Goal: Manage account settings

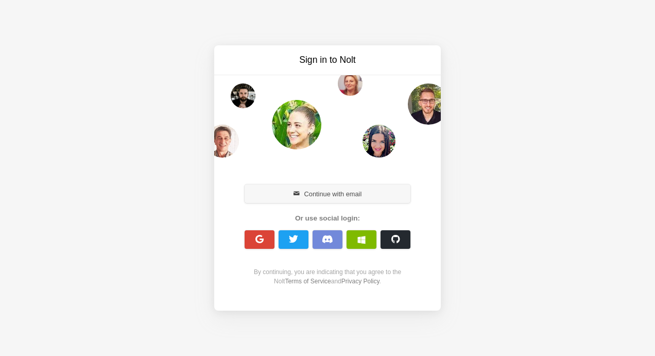
click at [347, 193] on button "Continue with email" at bounding box center [327, 193] width 166 height 19
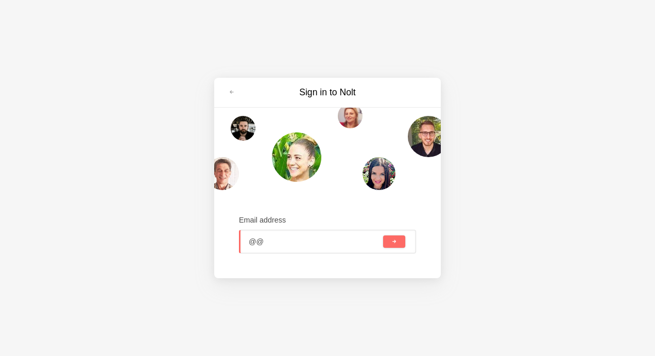
type input "bala.bosch@gmail.com"
click at [401, 245] on button "submit" at bounding box center [394, 241] width 22 height 12
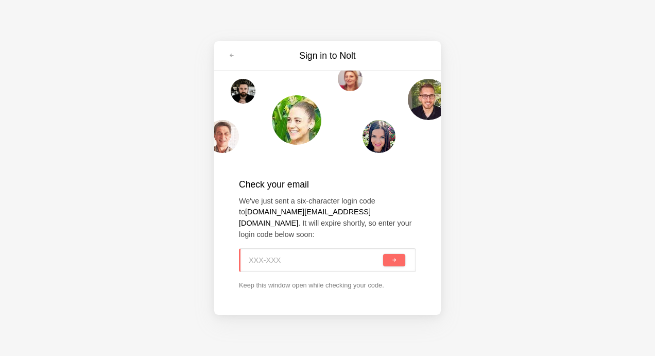
paste input "X8G-DJ6"
type input "X8G-DJ6"
click at [392, 262] on div "X8G-DJ6" at bounding box center [327, 260] width 177 height 24
click at [395, 257] on span "submit" at bounding box center [394, 260] width 6 height 6
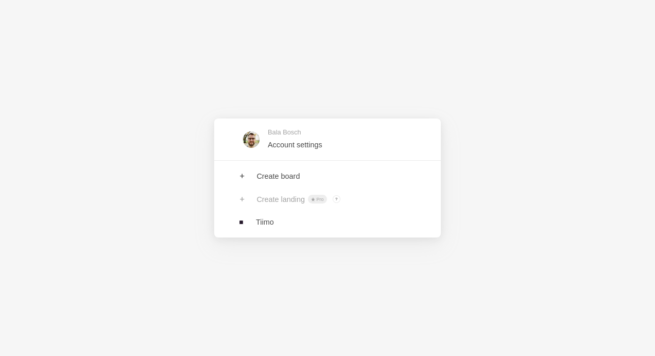
click at [309, 156] on div "Bala Bosch Account settings" at bounding box center [327, 139] width 226 height 42
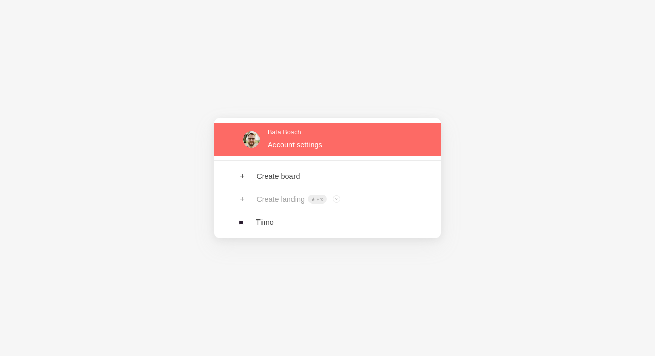
click at [313, 140] on link at bounding box center [327, 138] width 226 height 33
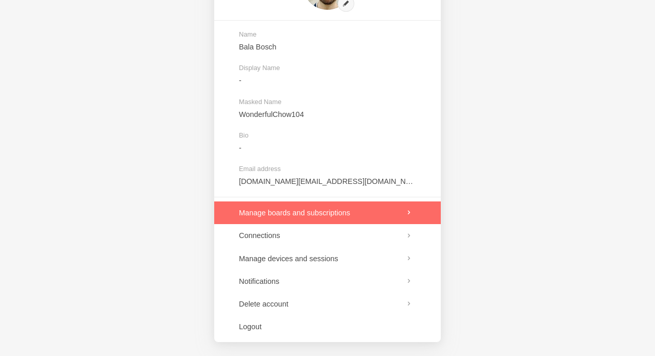
scroll to position [94, 0]
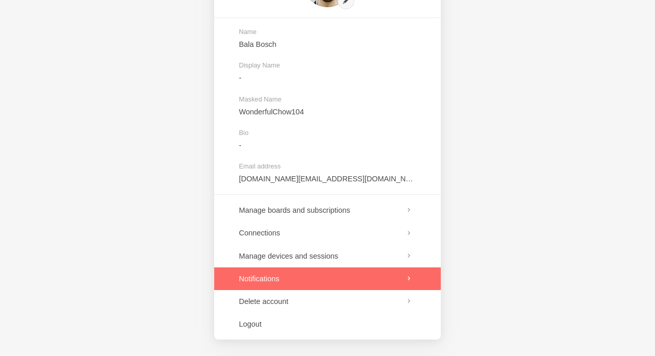
click at [352, 276] on link at bounding box center [327, 278] width 226 height 23
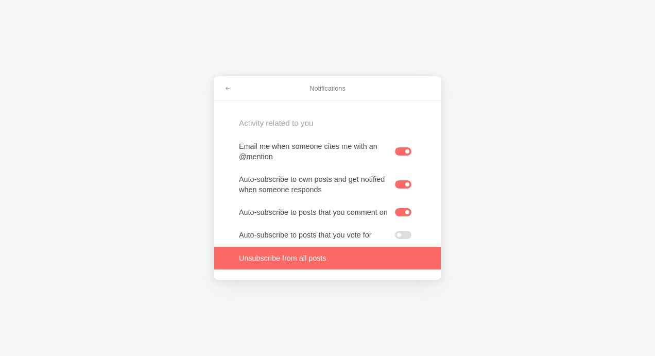
click at [310, 266] on link at bounding box center [327, 258] width 226 height 23
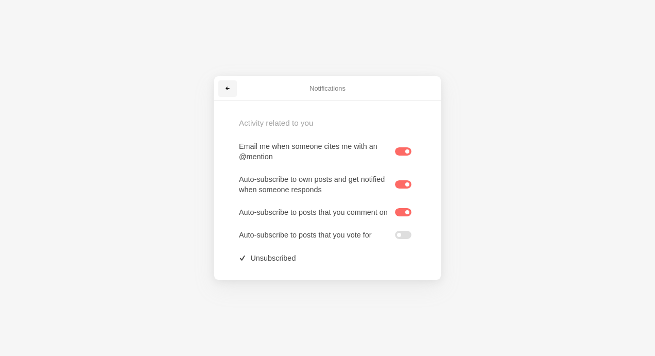
click at [225, 85] on span at bounding box center [227, 88] width 6 height 6
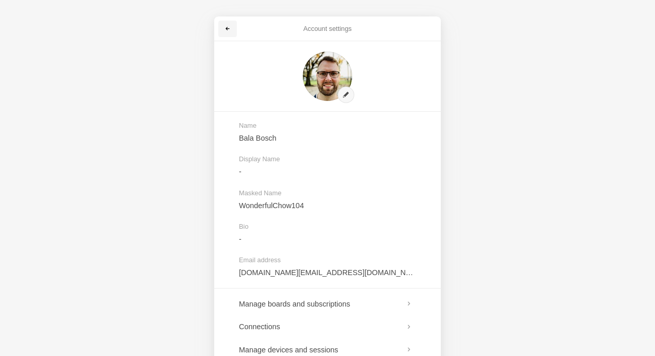
click at [223, 23] on link at bounding box center [227, 29] width 19 height 16
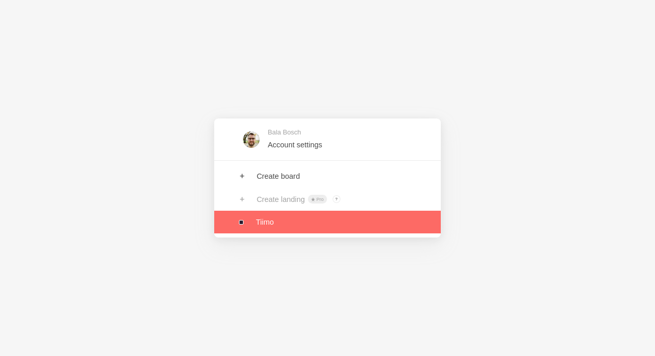
click at [297, 230] on link at bounding box center [327, 221] width 226 height 23
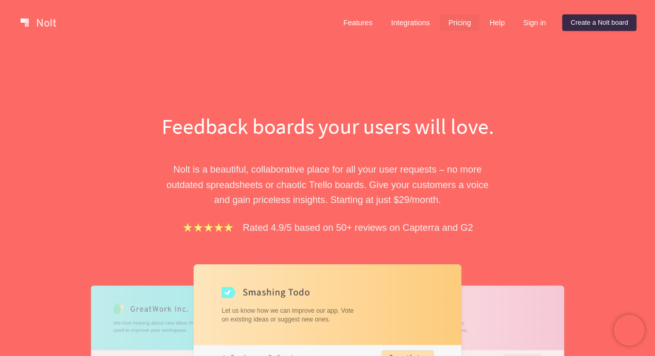
click at [451, 18] on link "Pricing" at bounding box center [459, 22] width 39 height 16
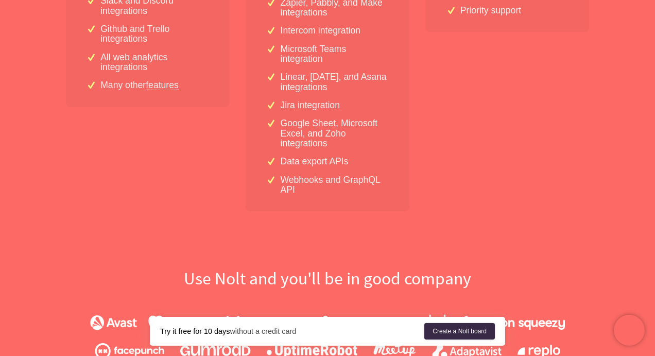
scroll to position [497, 0]
